Goal: Transaction & Acquisition: Purchase product/service

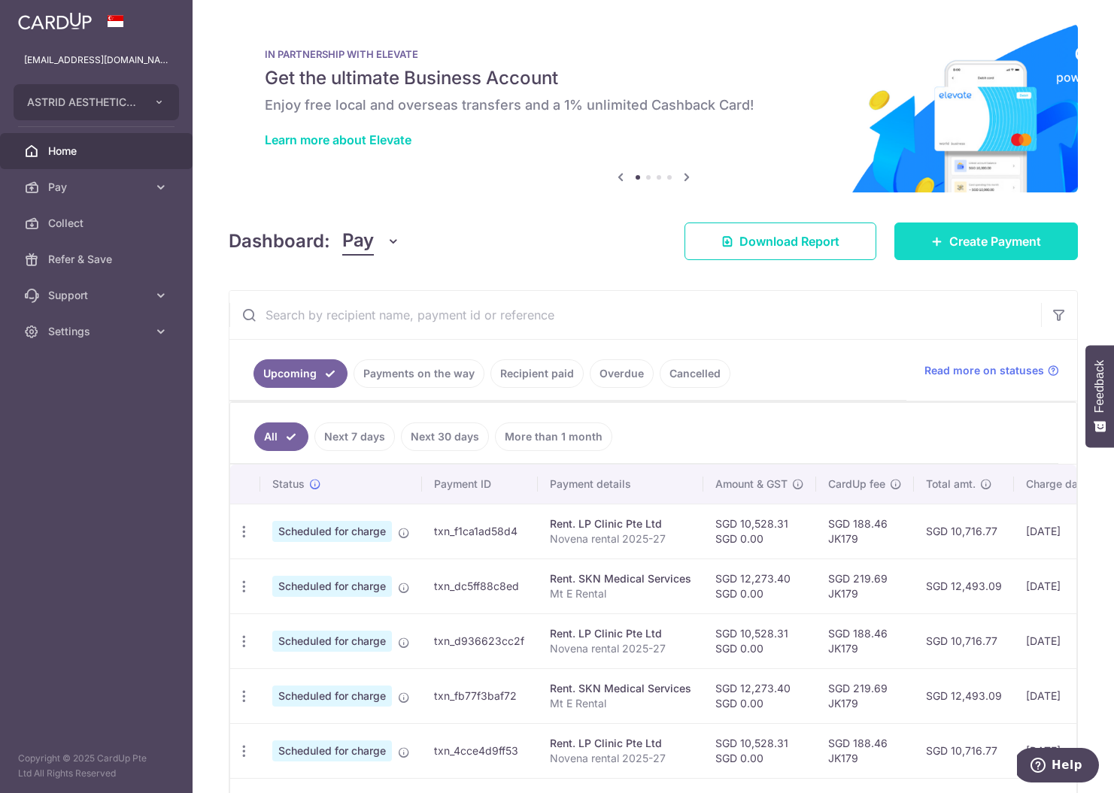
click at [973, 245] on span "Create Payment" at bounding box center [995, 241] width 92 height 18
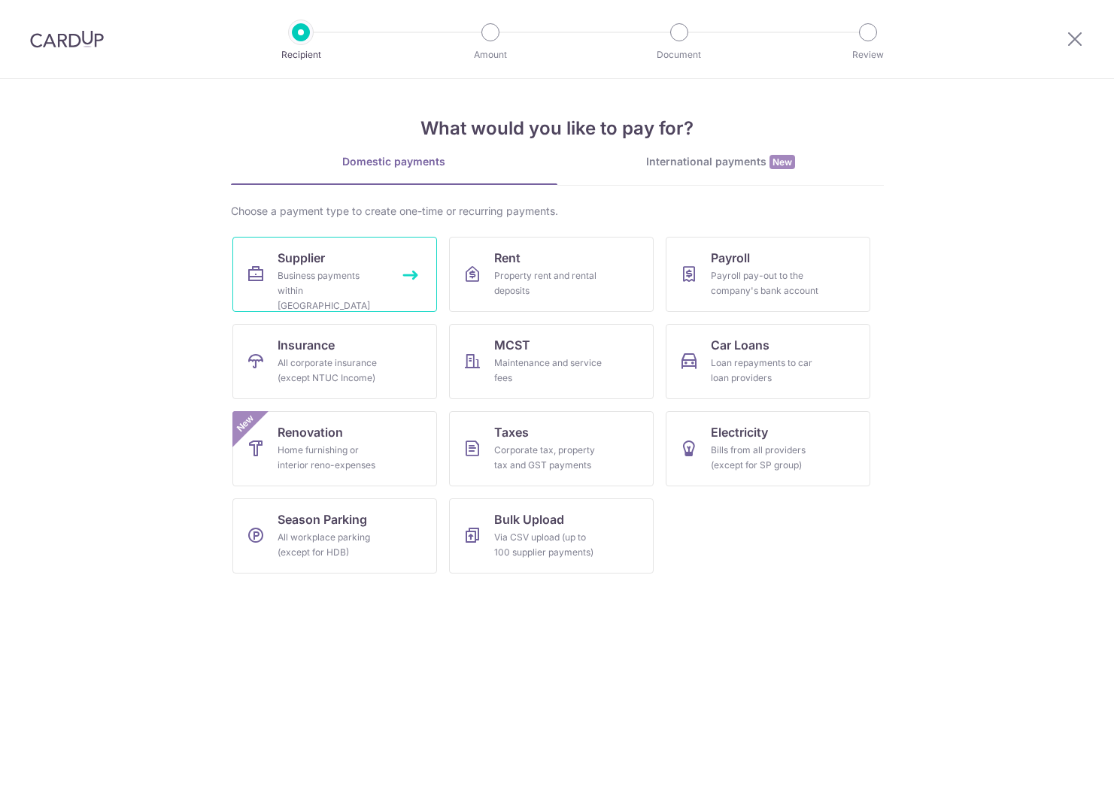
click at [349, 256] on link "Supplier Business payments within Singapore" at bounding box center [334, 274] width 205 height 75
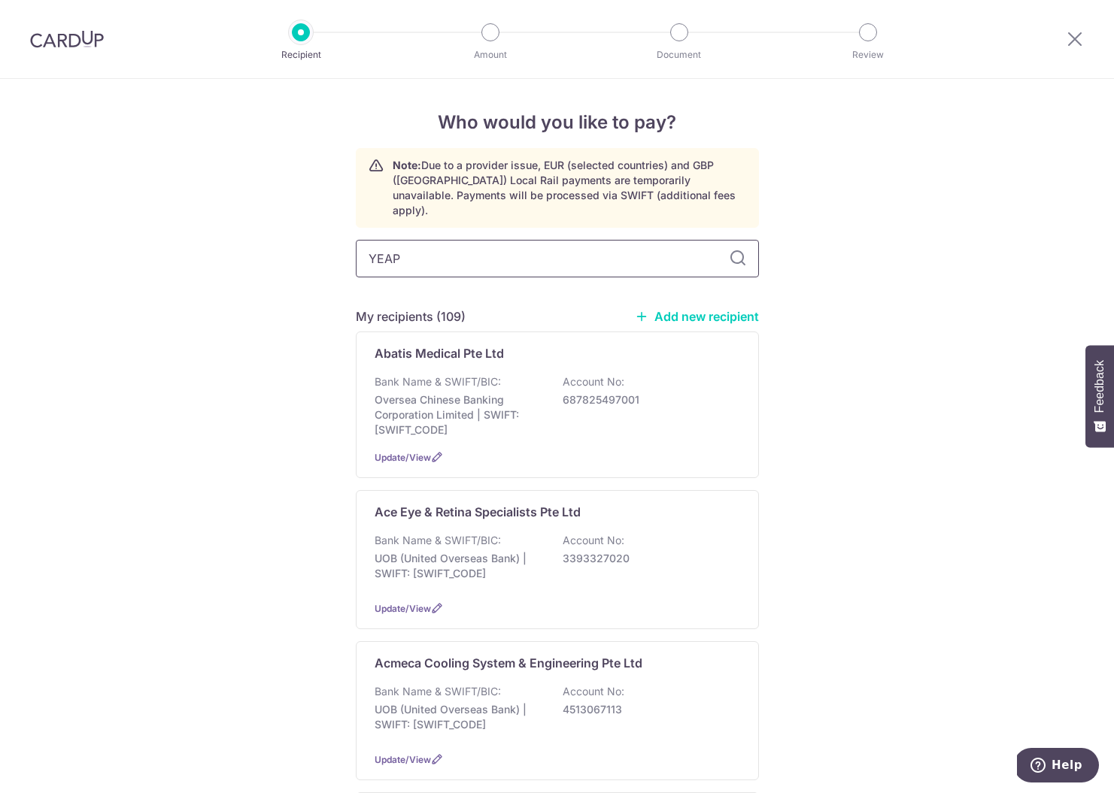
type input "YEAP"
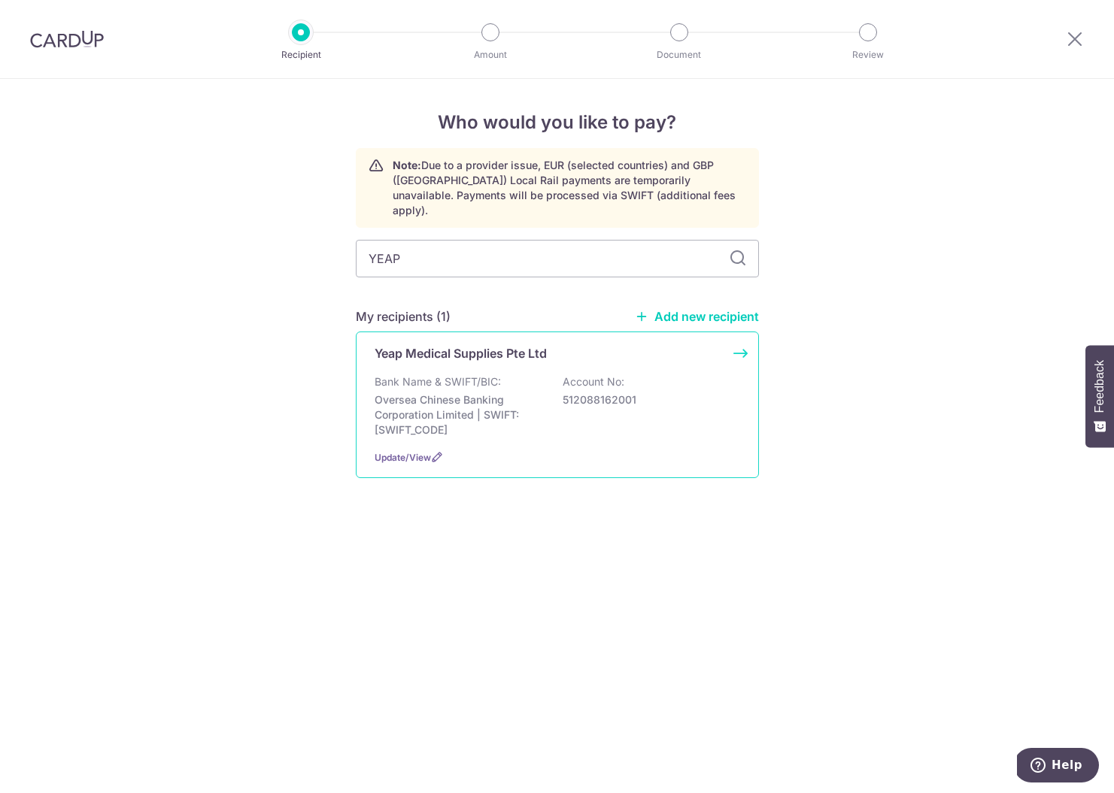
click at [475, 375] on p "Bank Name & SWIFT/BIC:" at bounding box center [438, 382] width 126 height 15
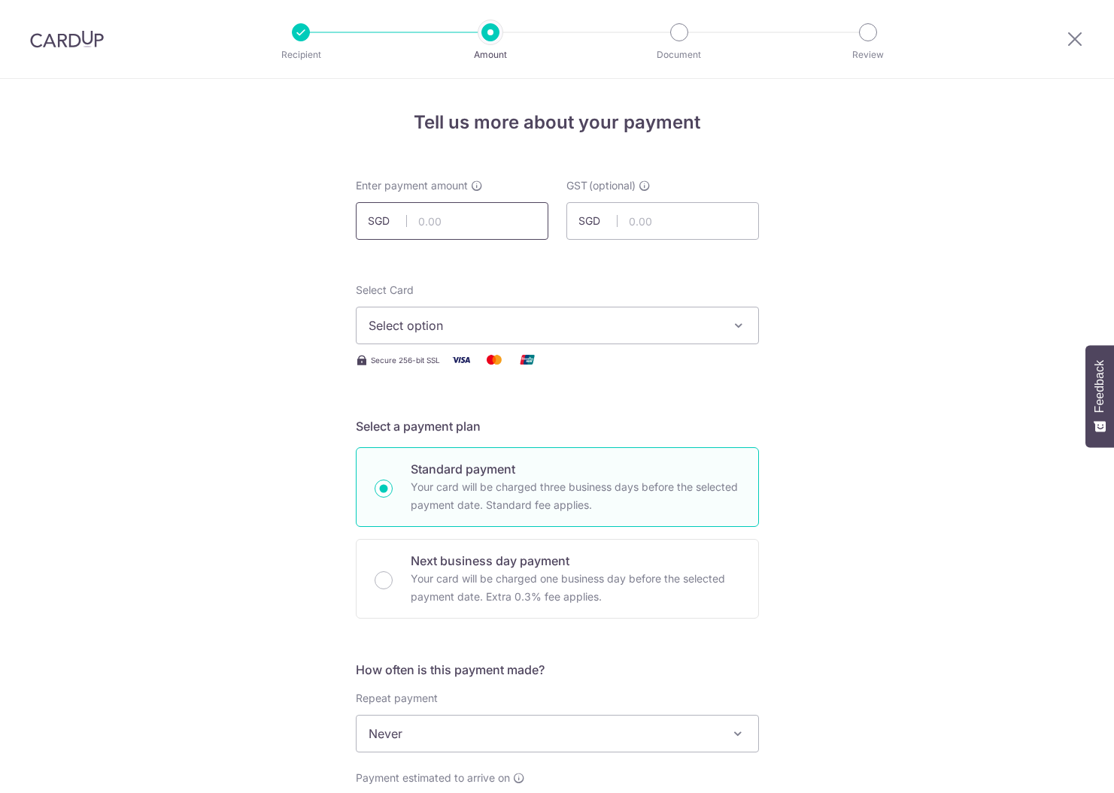
click at [460, 232] on input "text" at bounding box center [452, 221] width 193 height 38
type input "813.14"
click at [443, 328] on span "Select option" at bounding box center [544, 326] width 350 height 18
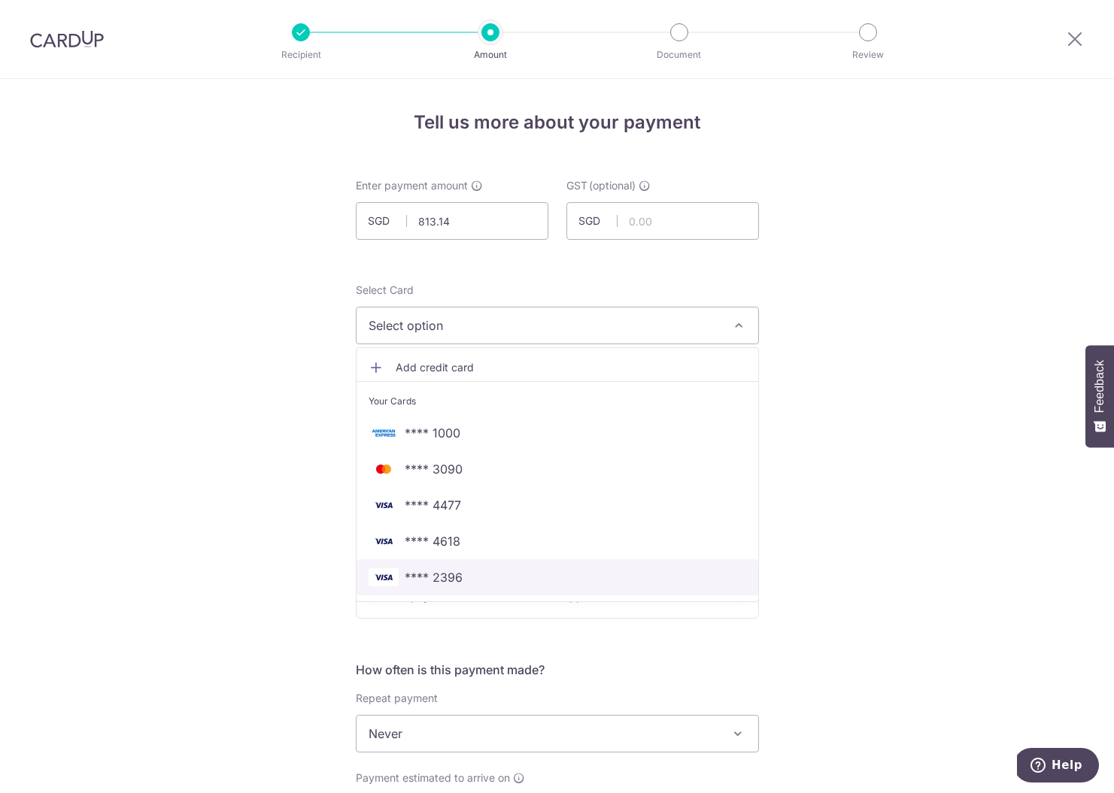
click at [448, 581] on span "**** 2396" at bounding box center [434, 578] width 58 height 18
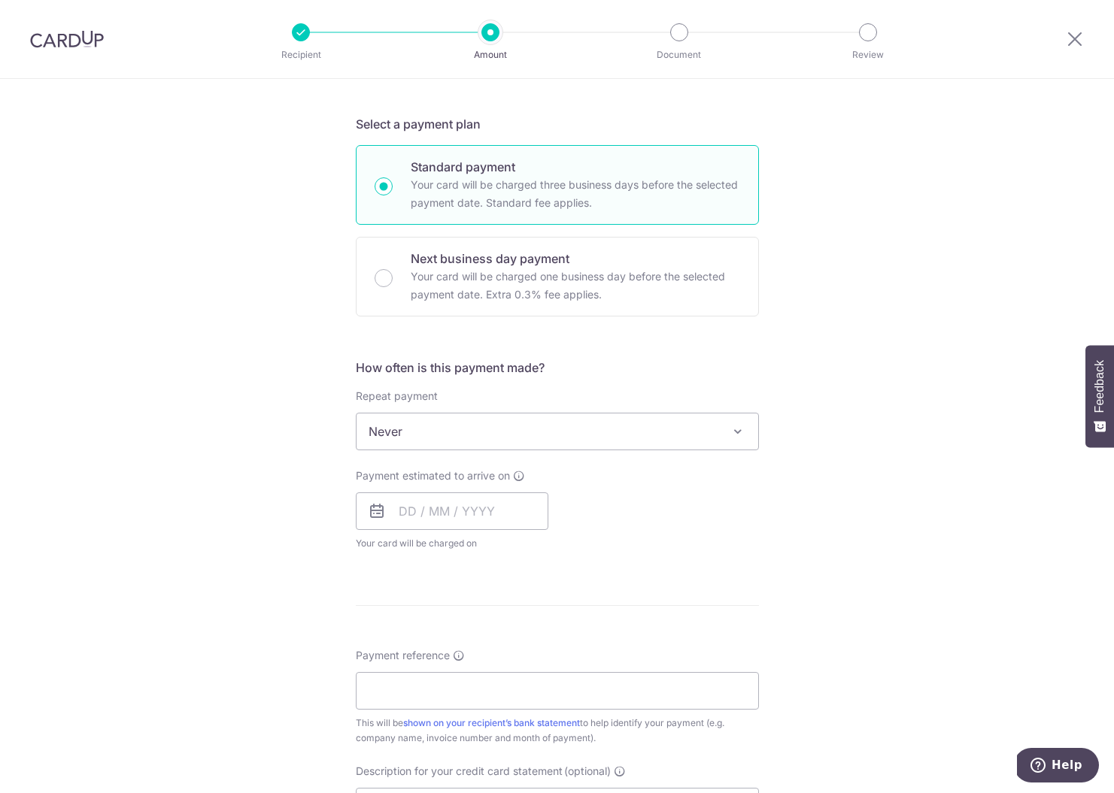
scroll to position [472, 0]
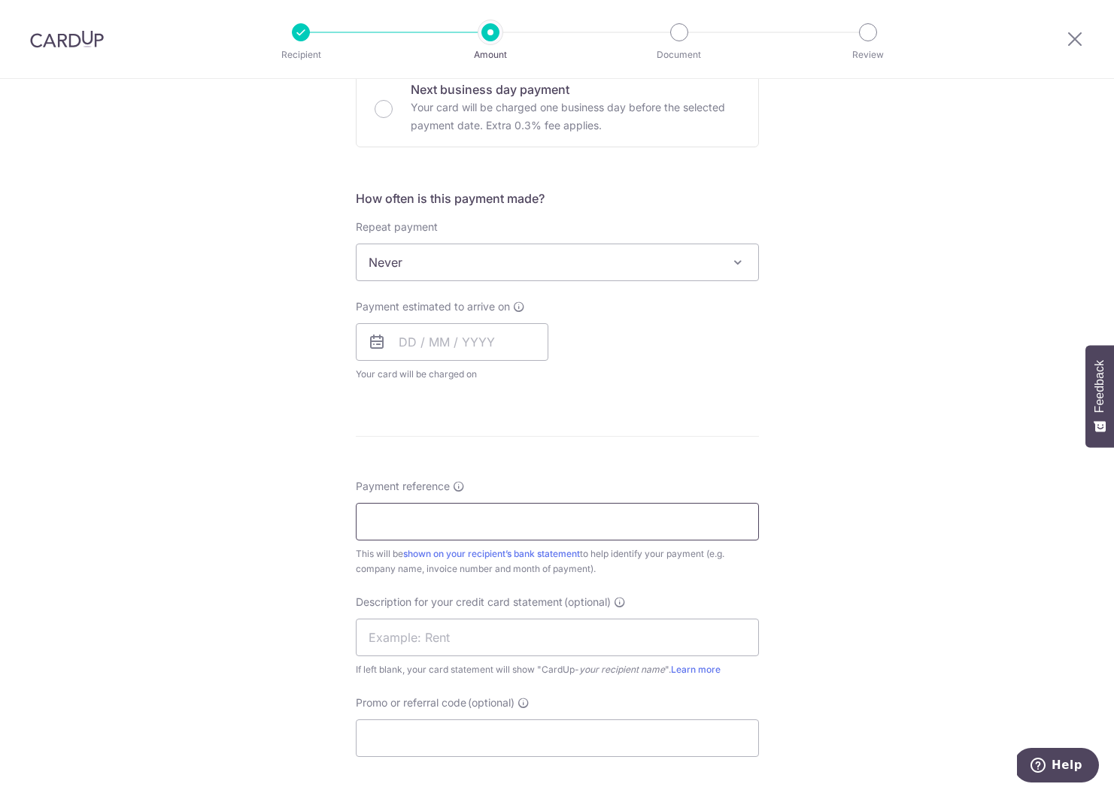
click at [446, 533] on input "Payment reference" at bounding box center [557, 522] width 403 height 38
type input "DO143516"
click at [437, 336] on input "text" at bounding box center [452, 342] width 193 height 38
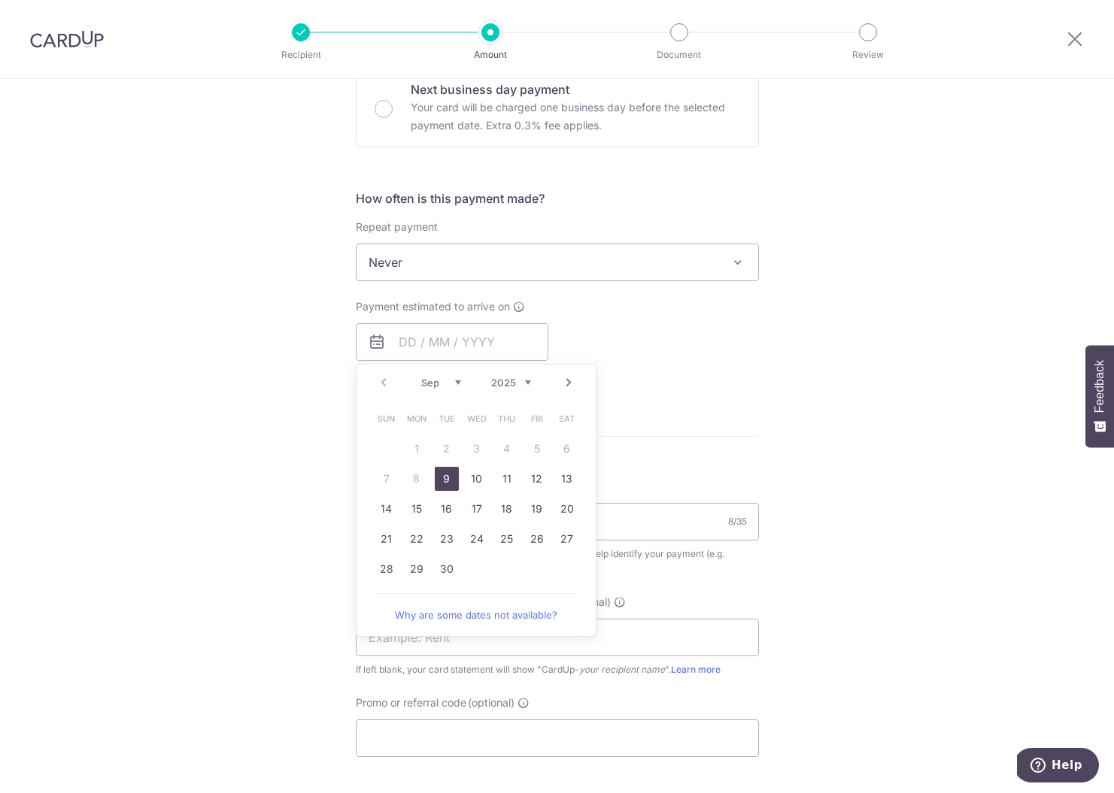
click at [446, 474] on link "9" at bounding box center [447, 479] width 24 height 24
type input "09/09/2025"
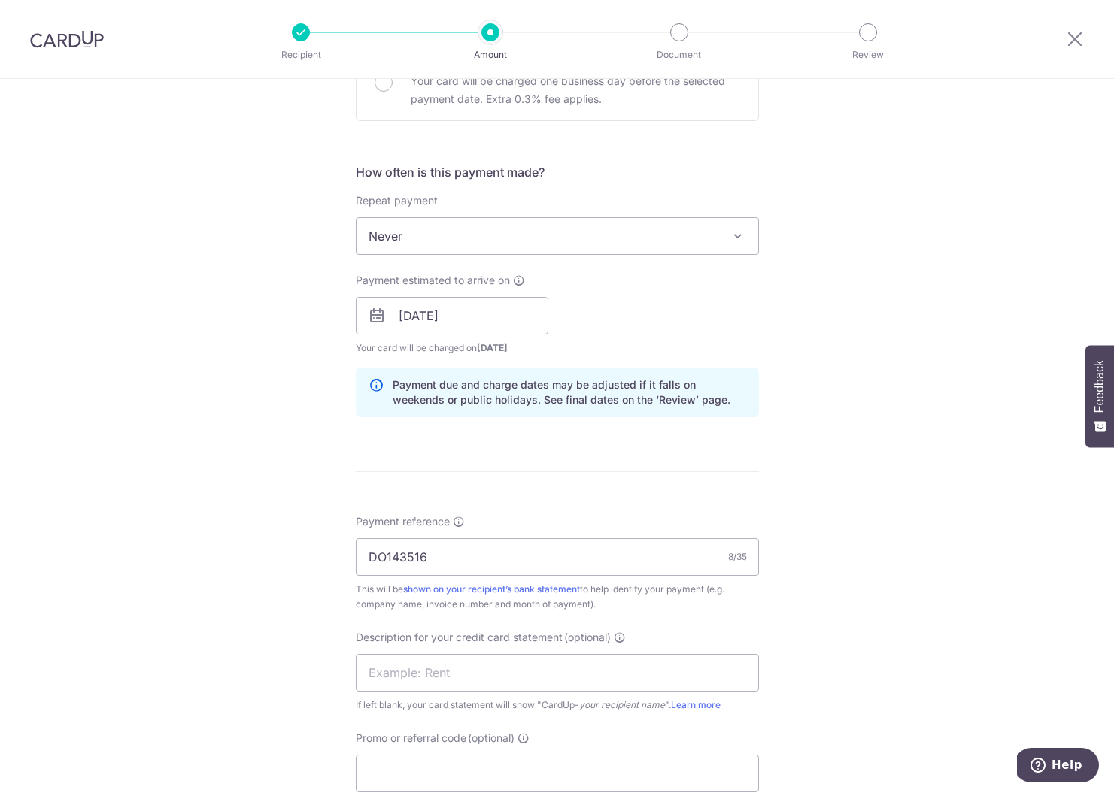
scroll to position [630, 0]
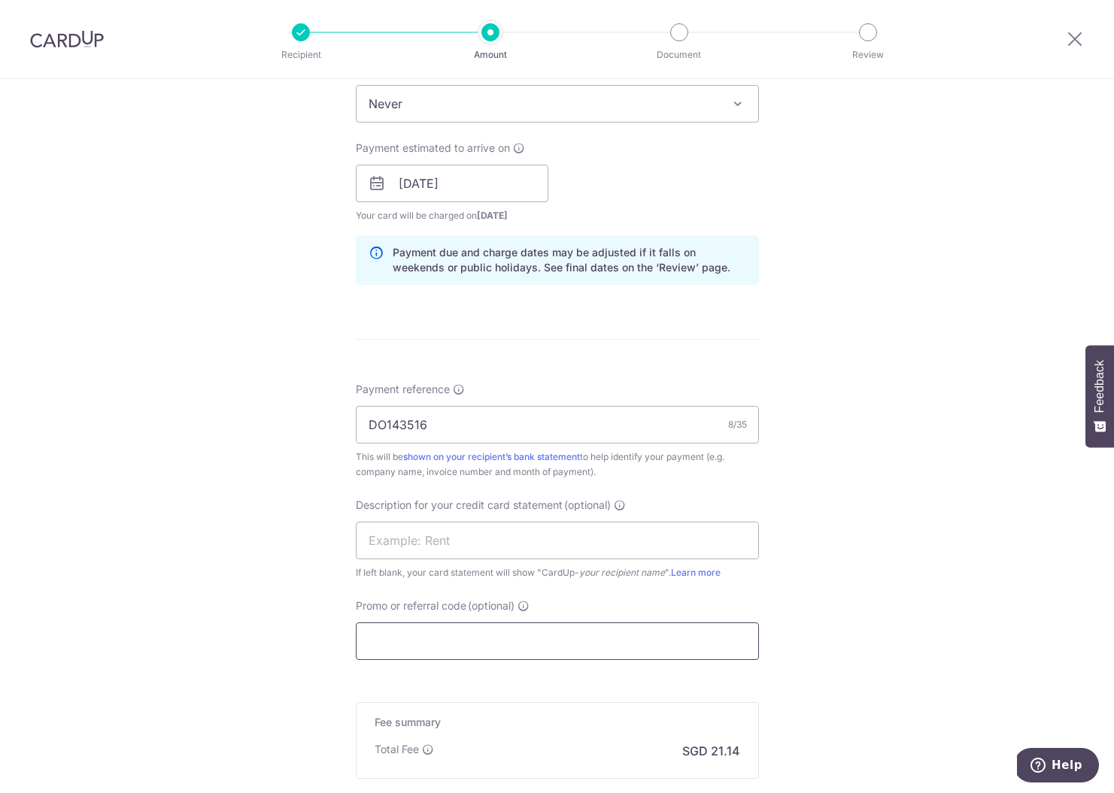
click at [429, 636] on input "Promo or referral code (optional)" at bounding box center [557, 642] width 403 height 38
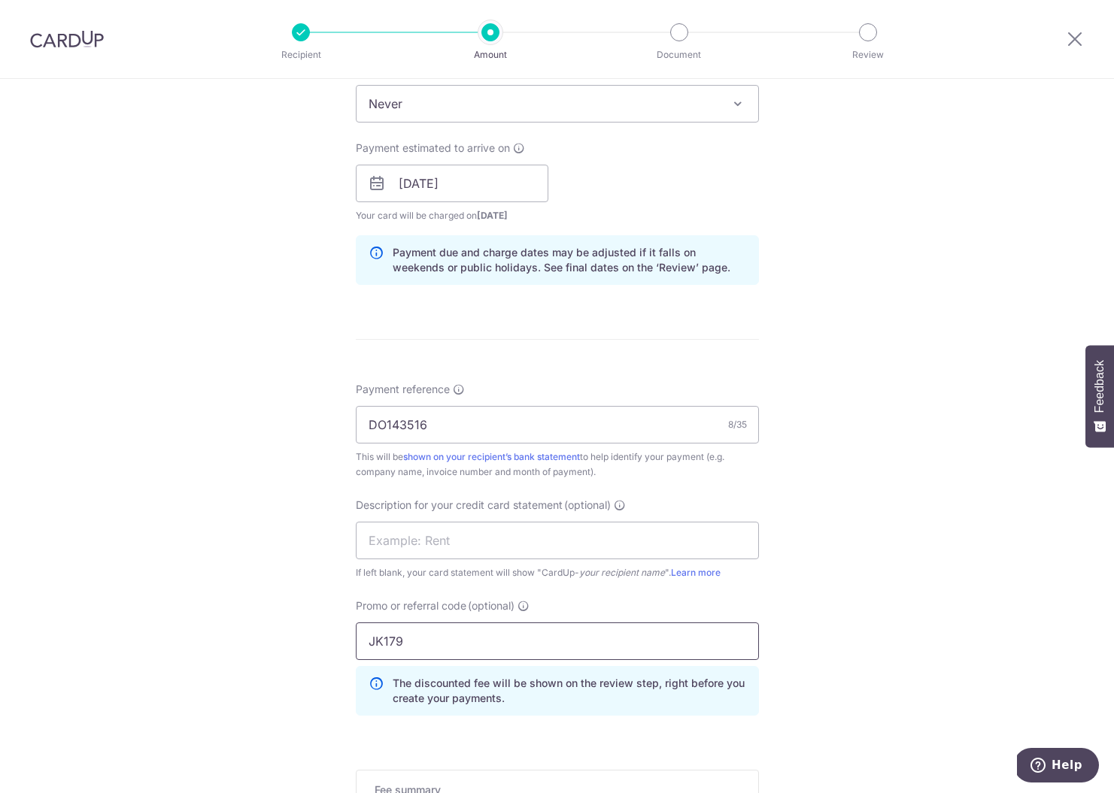
scroll to position [876, 0]
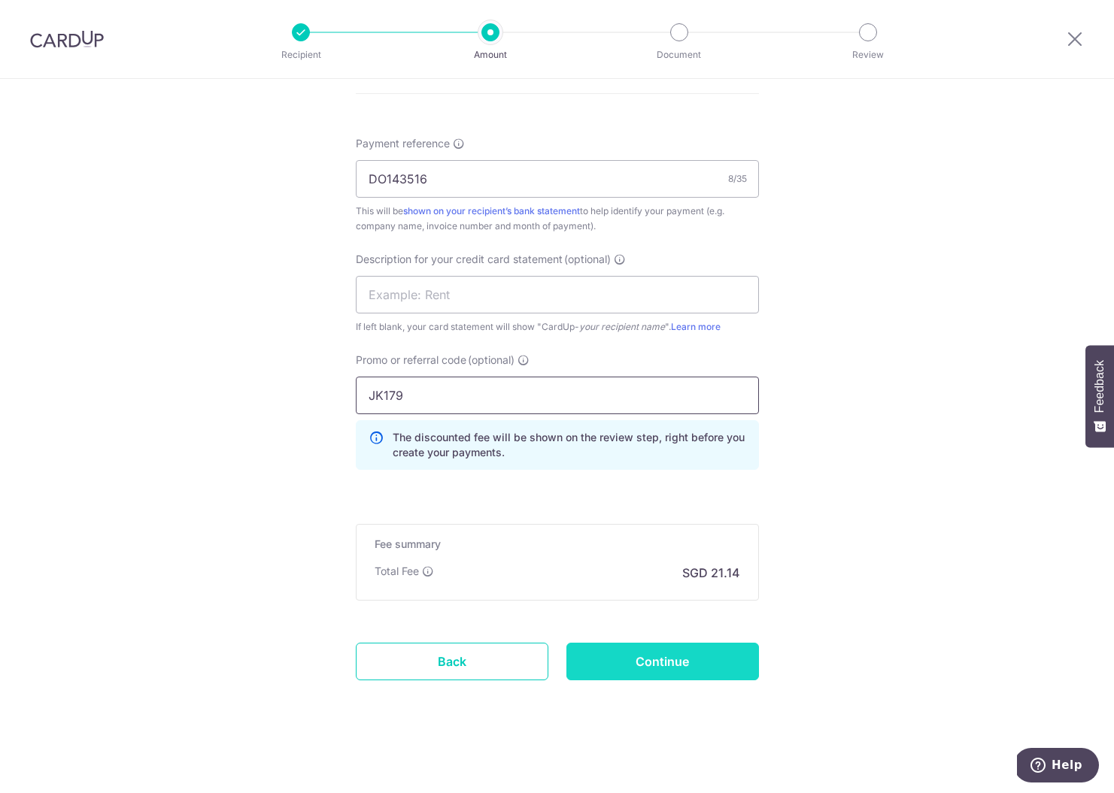
type input "JK179"
click at [692, 673] on input "Continue" at bounding box center [662, 662] width 193 height 38
type input "Create Schedule"
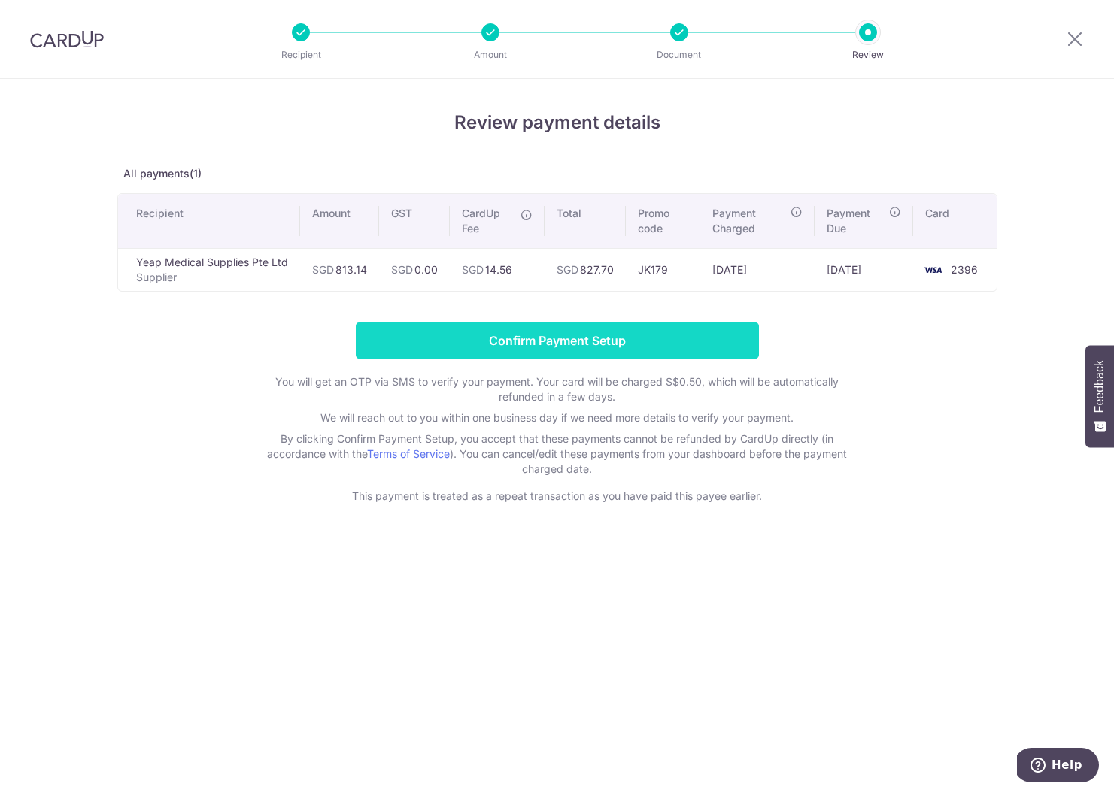
click at [446, 338] on input "Confirm Payment Setup" at bounding box center [557, 341] width 403 height 38
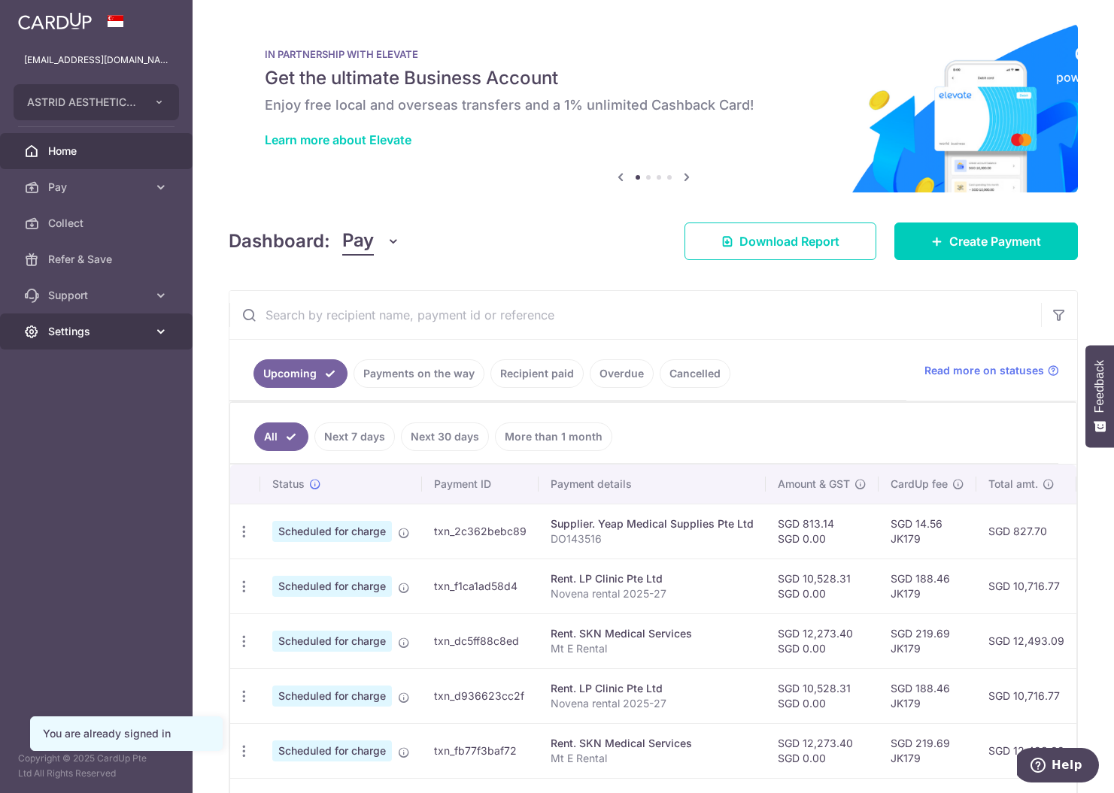
click at [102, 341] on link "Settings" at bounding box center [96, 332] width 193 height 36
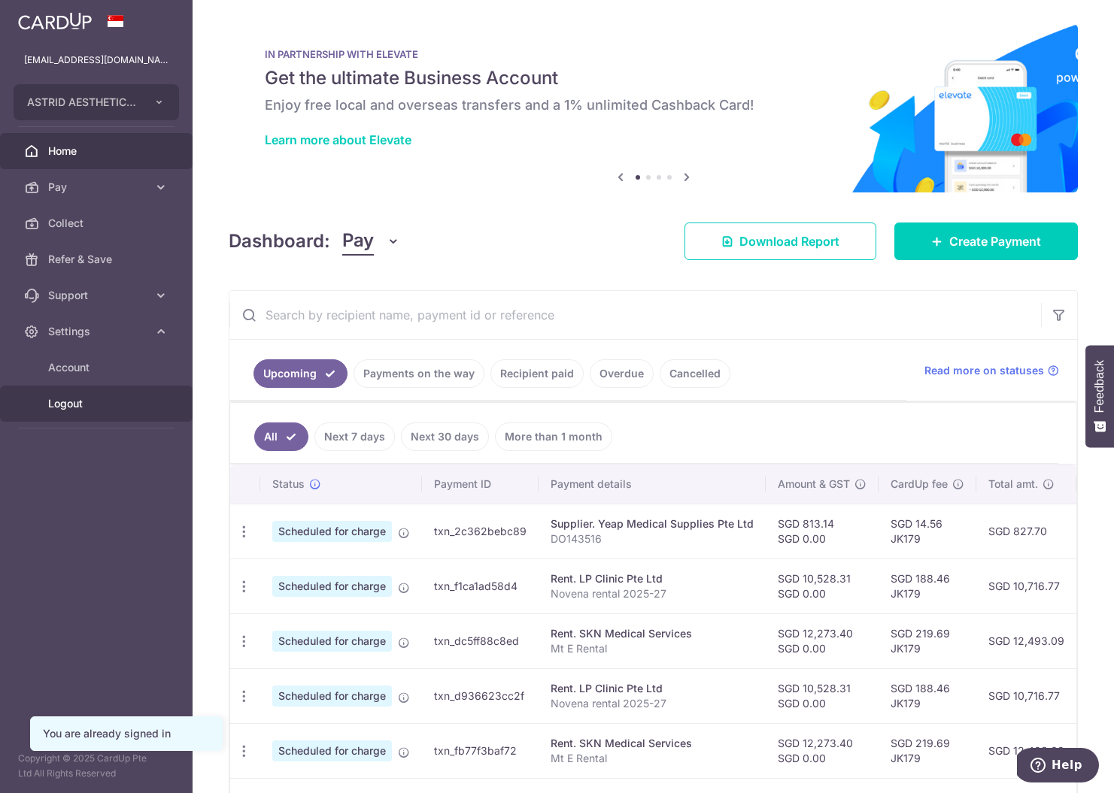
click at [107, 411] on span "Logout" at bounding box center [97, 403] width 99 height 15
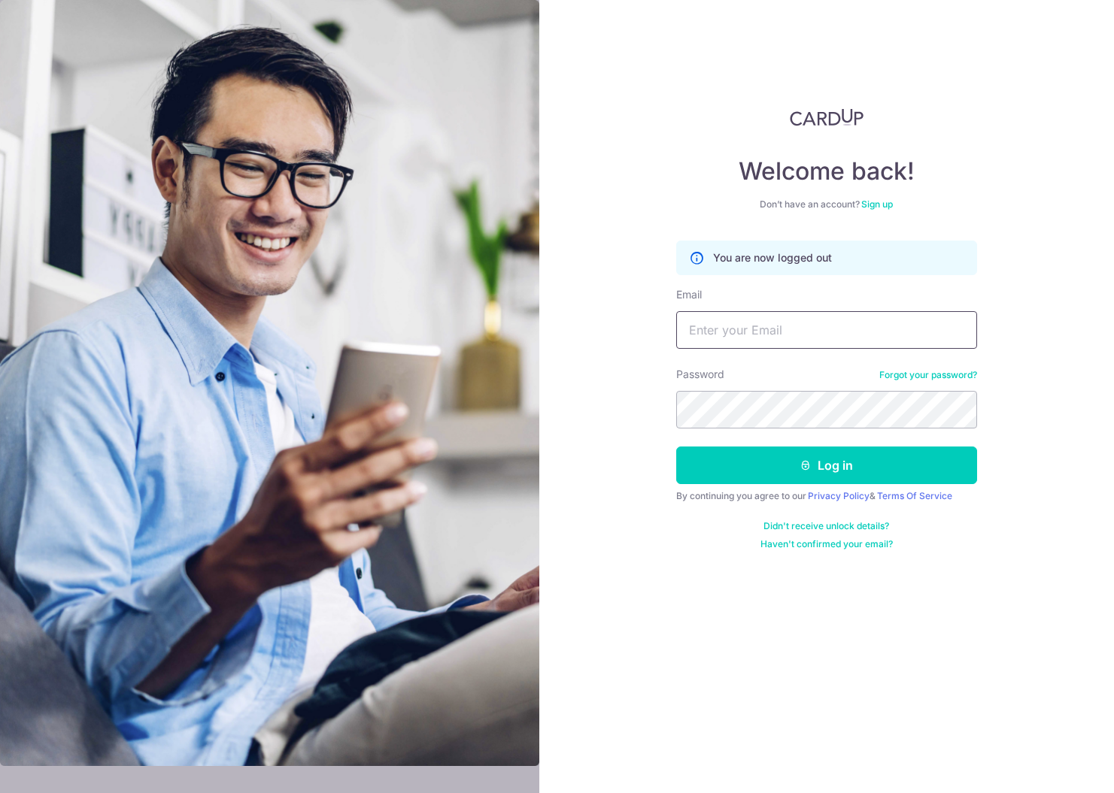
type input "[EMAIL_ADDRESS][DOMAIN_NAME]"
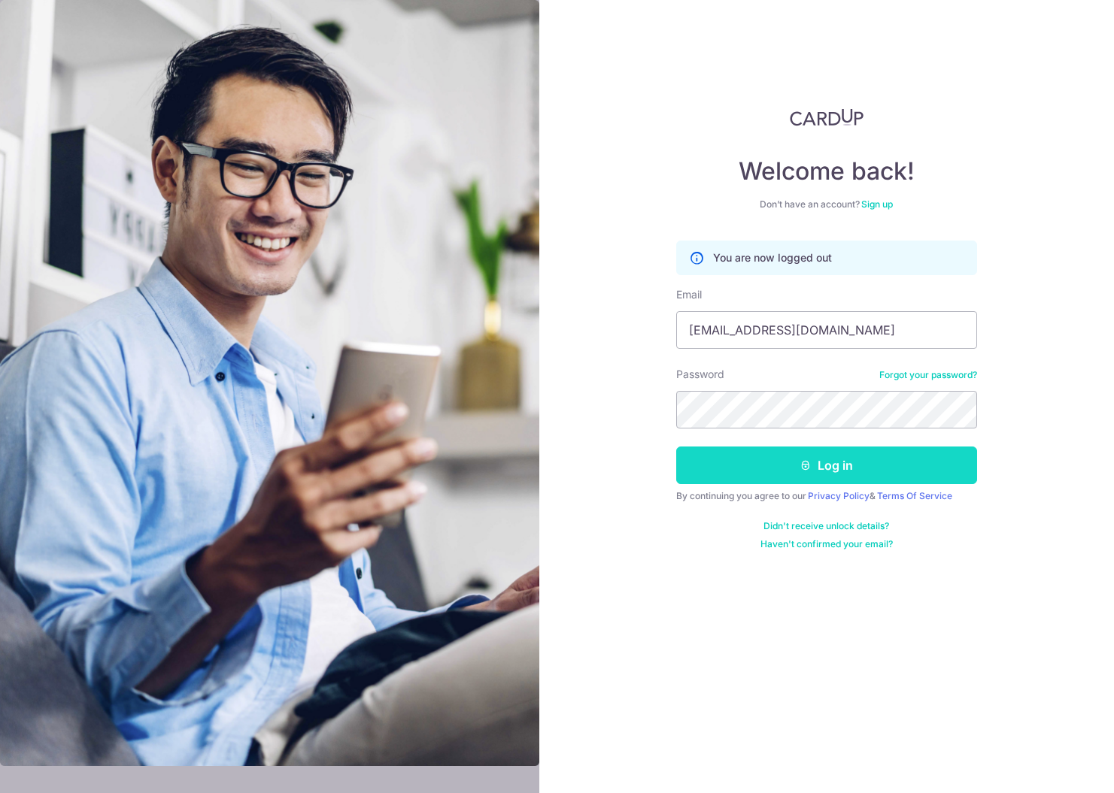
click at [775, 472] on button "Log in" at bounding box center [826, 466] width 301 height 38
